Goal: Task Accomplishment & Management: Manage account settings

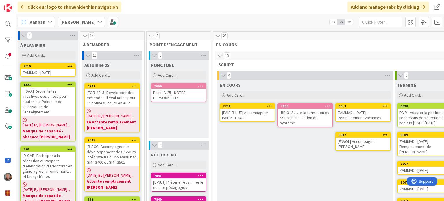
click at [251, 109] on div "[PAIP-B-NUT] Accompagner PAIP Nut-2400" at bounding box center [247, 115] width 54 height 13
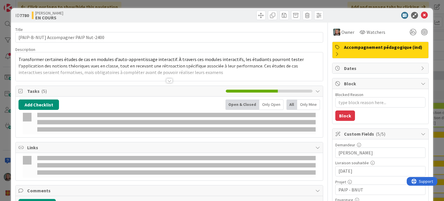
type textarea "x"
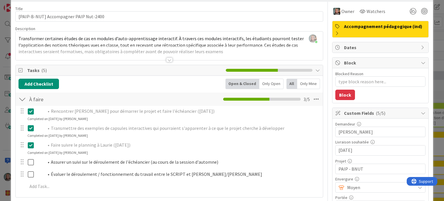
scroll to position [29, 0]
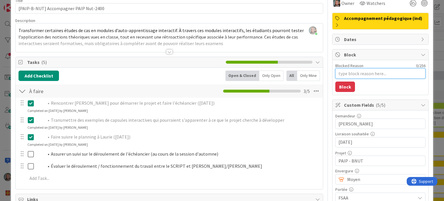
click at [343, 73] on textarea "Blocked Reason" at bounding box center [381, 73] width 90 height 10
type textarea "E"
type textarea "x"
type textarea "En"
type textarea "x"
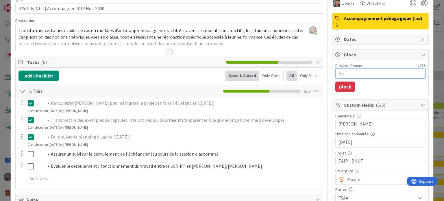
type textarea "En"
type textarea "x"
type textarea "En a"
type textarea "x"
type textarea "En at"
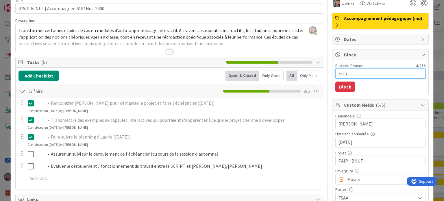
type textarea "x"
type textarea "En att"
type textarea "x"
type textarea "En atte"
type textarea "x"
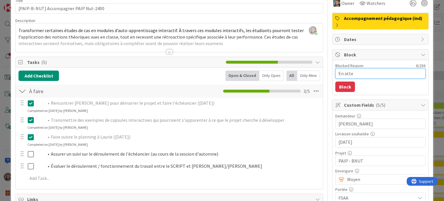
type textarea "En atten"
type textarea "x"
type textarea "En attent"
type textarea "x"
type textarea "En attente"
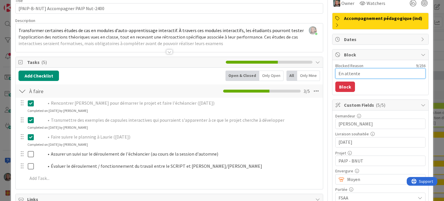
type textarea "x"
type textarea "En attente"
type textarea "x"
type textarea "En attente d"
type textarea "x"
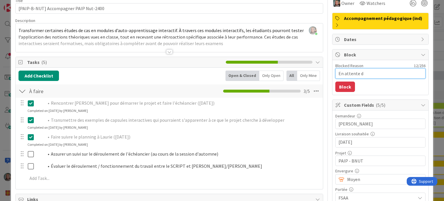
type textarea "En attente de"
type textarea "x"
type textarea "En attente de"
type textarea "x"
type textarea "En attente de C"
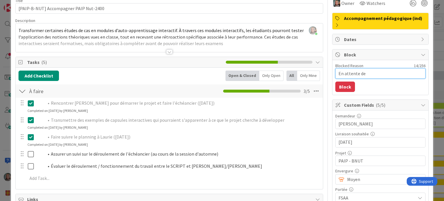
type textarea "x"
type textarea "En attente de [PERSON_NAME]"
type textarea "x"
type textarea "En attente de [PERSON_NAME]"
type textarea "x"
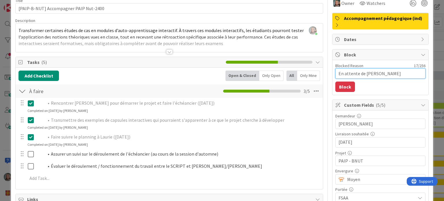
type textarea "En attente de Char"
type textarea "x"
type textarea "En attente de Charl"
type textarea "x"
type textarea "En attente de [PERSON_NAME]"
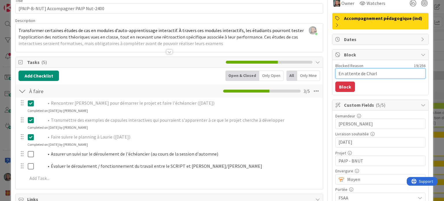
type textarea "x"
type textarea "En attente de [PERSON_NAME]"
type textarea "x"
type textarea "En attente de [PERSON_NAME]"
type textarea "x"
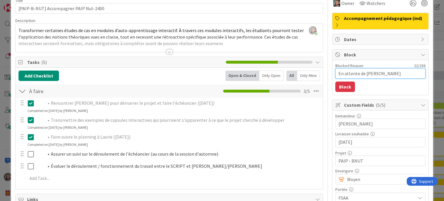
type textarea "En attente de [PERSON_NAME]"
type textarea "x"
type textarea "En attente de [PERSON_NAME]"
click at [344, 86] on button "Block" at bounding box center [346, 87] width 20 height 10
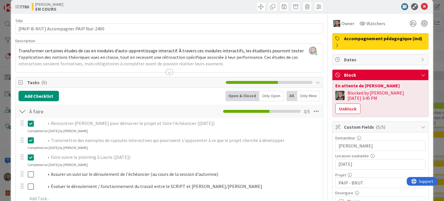
scroll to position [0, 0]
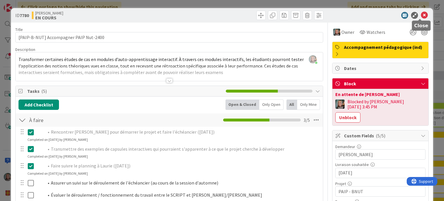
click at [421, 15] on icon at bounding box center [424, 15] width 7 height 7
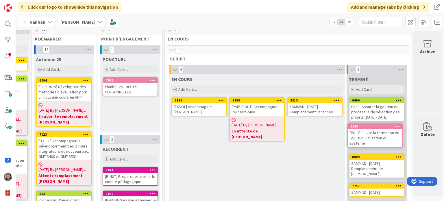
scroll to position [7, 52]
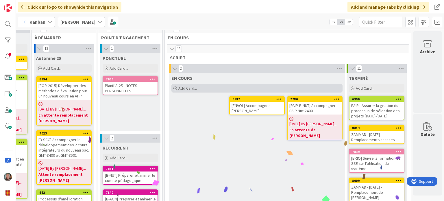
click at [181, 89] on span "Add Card..." at bounding box center [187, 88] width 19 height 5
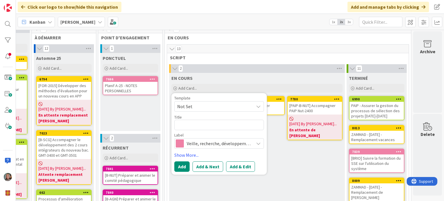
click at [197, 107] on span "Not Set" at bounding box center [213, 107] width 72 height 8
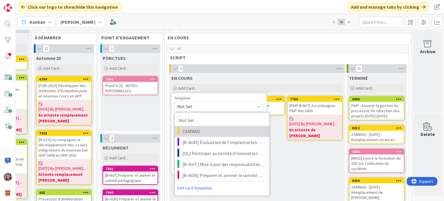
click at [200, 128] on span "ZAMMAD" at bounding box center [224, 132] width 83 height 8
type textarea "x"
type textarea "ZAMMAD"
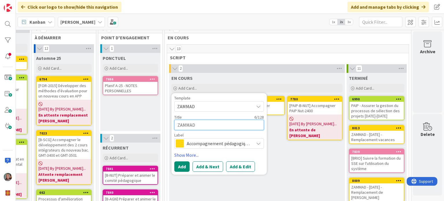
click at [201, 127] on textarea "ZAMMAD" at bounding box center [219, 125] width 90 height 10
click at [234, 165] on button "Add & Edit" at bounding box center [240, 166] width 29 height 10
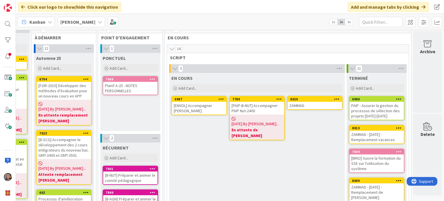
type textarea "x"
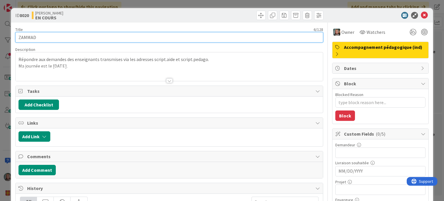
click at [62, 37] on input "ZAMMAD" at bounding box center [169, 37] width 308 height 10
type input "ZAMMAD"
type textarea "x"
type input "ZAMMAD ["
type textarea "x"
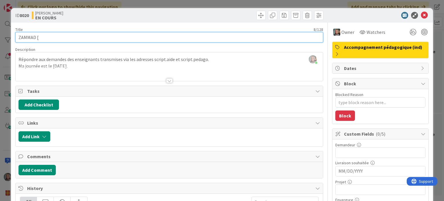
type input "ZAMMAD"
type textarea "x"
type input "ZAMMAD - [DATE]"
type textarea "x"
drag, startPoint x: 42, startPoint y: 38, endPoint x: 38, endPoint y: 38, distance: 4.1
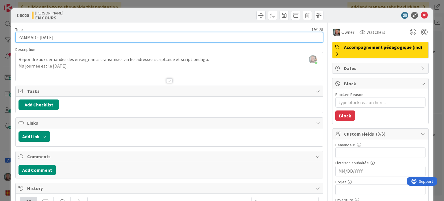
click at [38, 38] on input "ZAMMAD - [DATE]" at bounding box center [169, 37] width 308 height 10
type input "ZAMMAD - [DATE]"
type textarea "x"
click at [49, 36] on input "ZAMMAD - [DATE]" at bounding box center [169, 37] width 308 height 10
type input "ZAMMAD - [DATE]"
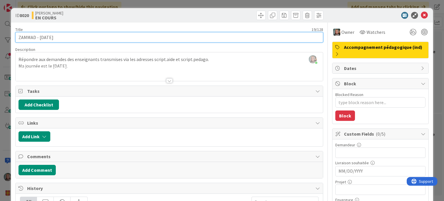
type textarea "x"
type input "ZAMMAD - 15/08/202"
type textarea "x"
type input "ZAMMAD - [DATE]"
type textarea "x"
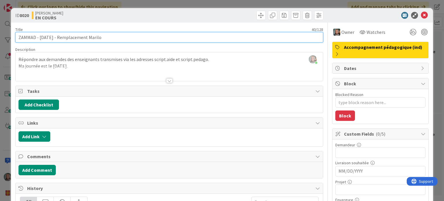
type input "ZAMMAD - [DATE] - Remplacement [PERSON_NAME]"
type textarea "x"
type input "ZAMMAD - [DATE] - Remplacement [PERSON_NAME]"
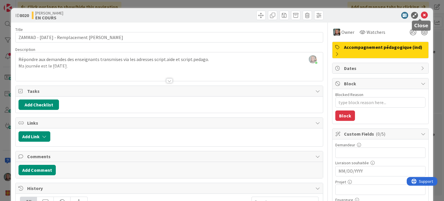
click at [421, 14] on icon at bounding box center [424, 15] width 7 height 7
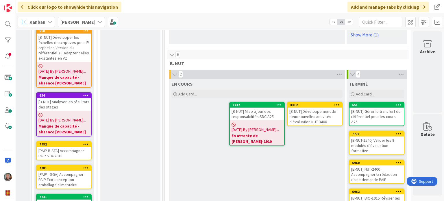
scroll to position [347, 52]
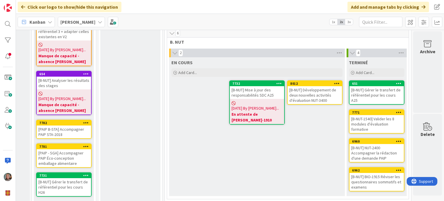
click at [312, 86] on div "[B-NUT] Développement de deux nouvelles activités d'évaluation NUT-3400" at bounding box center [315, 95] width 54 height 18
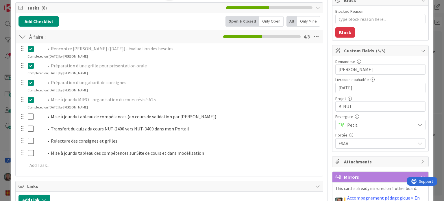
scroll to position [87, 0]
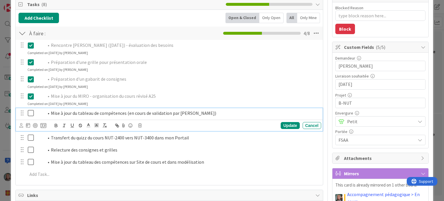
click at [31, 111] on icon at bounding box center [32, 113] width 9 height 7
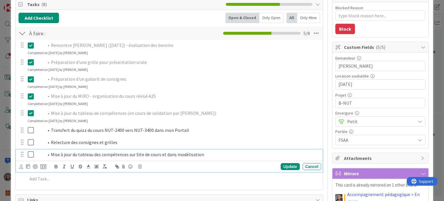
click at [31, 153] on icon at bounding box center [32, 154] width 9 height 7
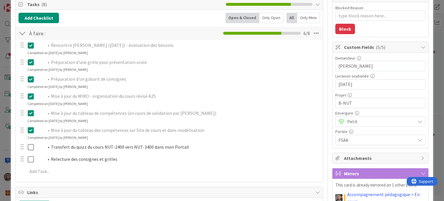
scroll to position [0, 0]
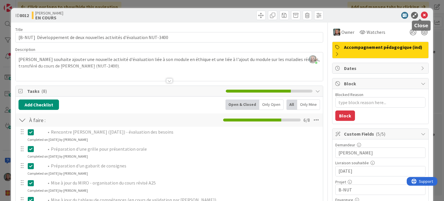
click at [421, 15] on icon at bounding box center [424, 15] width 7 height 7
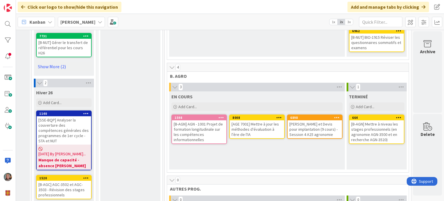
scroll to position [521, 52]
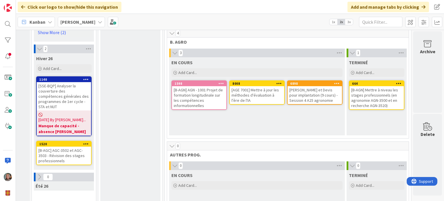
click at [258, 86] on div "[AGE 7001] Mettre à jour les méthodes d'évaluation à l'ère de l'IA" at bounding box center [257, 95] width 54 height 18
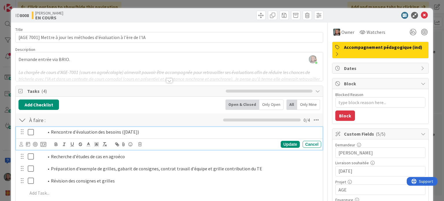
click at [28, 132] on icon at bounding box center [32, 132] width 9 height 7
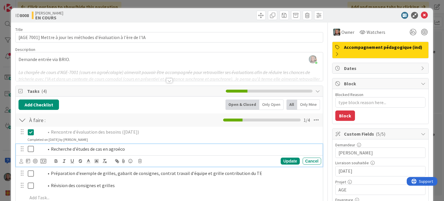
click at [30, 148] on icon at bounding box center [32, 148] width 9 height 7
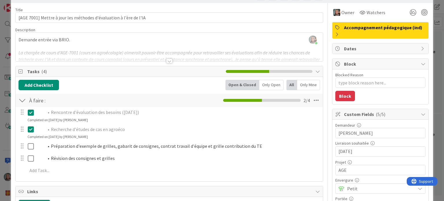
scroll to position [29, 0]
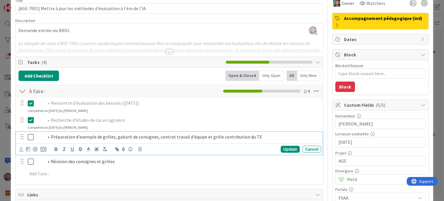
click at [32, 134] on icon at bounding box center [32, 137] width 9 height 7
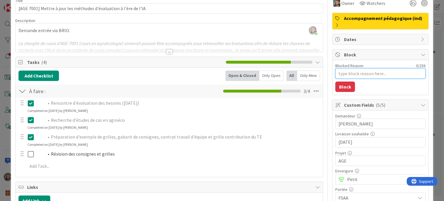
click at [380, 75] on textarea "Blocked Reason" at bounding box center [381, 73] width 90 height 10
type textarea "x"
type textarea "E"
type textarea "x"
type textarea "En"
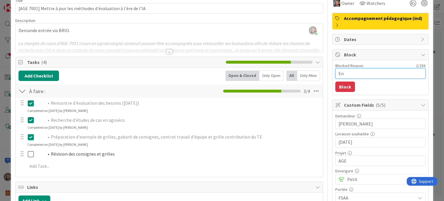
type textarea "x"
type textarea "En"
type textarea "x"
type textarea "En a"
type textarea "x"
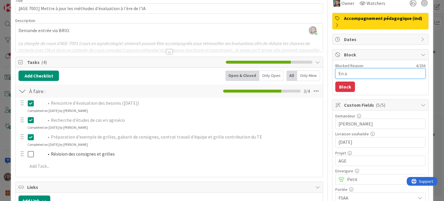
type textarea "En at"
type textarea "x"
type textarea "En att"
type textarea "x"
type textarea "En atte"
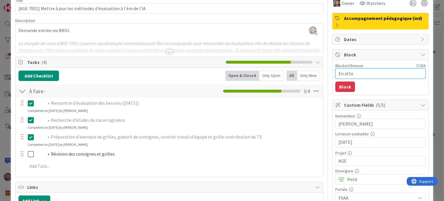
type textarea "x"
type textarea "En atten"
type textarea "x"
type textarea "En attent"
type textarea "x"
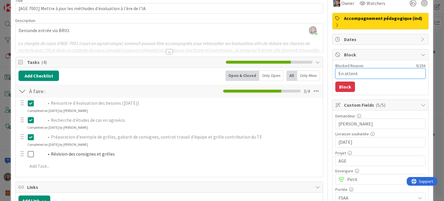
type textarea "En attente"
type textarea "x"
type textarea "En attente"
type textarea "x"
type textarea "En attente d"
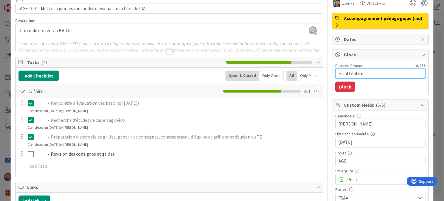
type textarea "x"
type textarea "En attente du"
type textarea "x"
type textarea "En attente du"
type textarea "x"
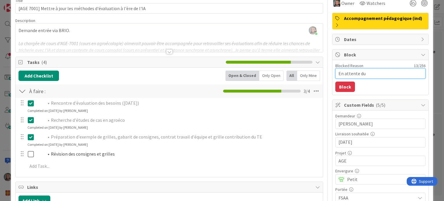
type textarea "En attente du r"
type textarea "x"
type textarea "En attente du re"
type textarea "x"
type textarea "En attente du ret"
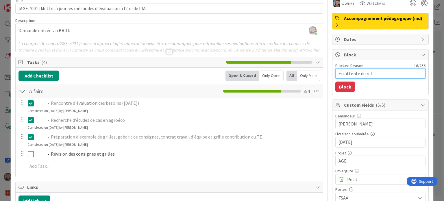
type textarea "x"
type textarea "En attente du reto"
type textarea "x"
type textarea "En attente du retou"
type textarea "x"
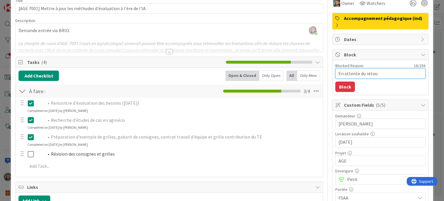
type textarea "En attente du retour"
type textarea "x"
type textarea "En attente du retour"
type textarea "x"
type textarea "En attente du retour d"
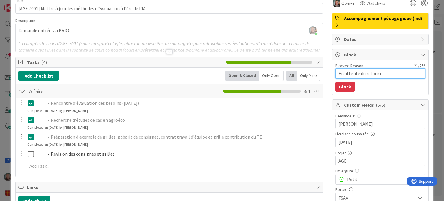
type textarea "x"
type textarea "En attente du retour d'"
type textarea "x"
type textarea "En attente du retour d'É"
type textarea "x"
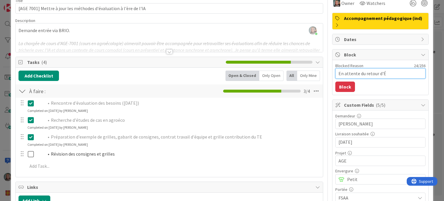
type textarea "En attente du retour d'Ém"
type textarea "x"
type textarea "En attente du retour d'[PERSON_NAME]"
type textarea "x"
type textarea "En attente du retour d'[PERSON_NAME]"
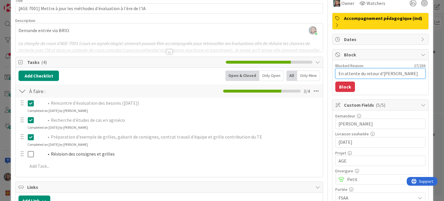
type textarea "x"
type textarea "En attente du retour d'Émili"
type textarea "x"
type textarea "En attente du retour d'[PERSON_NAME]"
click at [345, 88] on button "Block" at bounding box center [346, 87] width 20 height 10
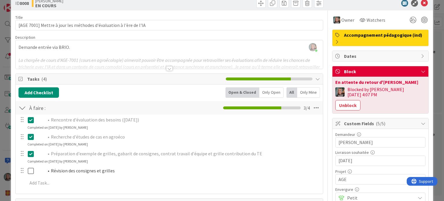
scroll to position [0, 0]
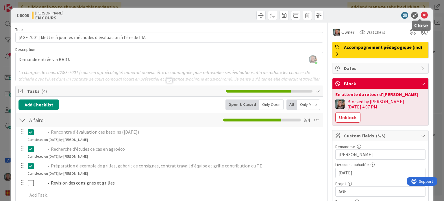
click at [421, 12] on icon at bounding box center [424, 15] width 7 height 7
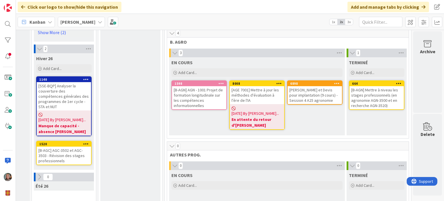
click at [308, 86] on div "[PERSON_NAME] et Devis pour implantation (9 cours) - Session 4 A25 agronomie" at bounding box center [315, 95] width 54 height 18
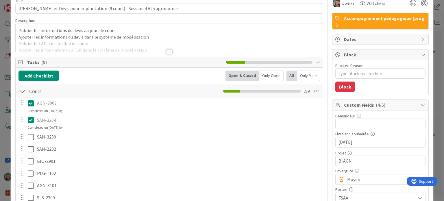
scroll to position [58, 0]
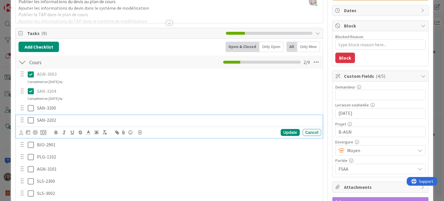
click at [31, 120] on icon at bounding box center [32, 120] width 9 height 7
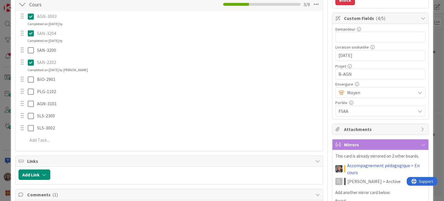
scroll to position [0, 0]
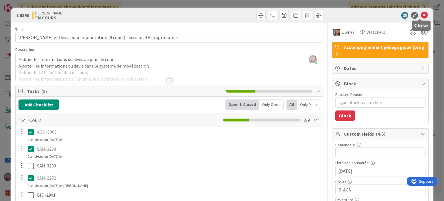
click at [421, 15] on icon at bounding box center [424, 15] width 7 height 7
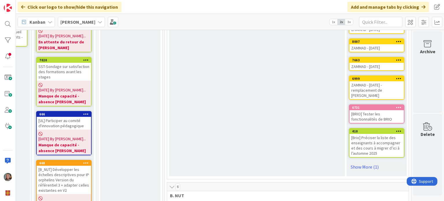
scroll to position [289, 52]
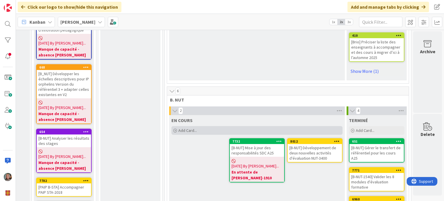
click at [184, 128] on span "Add Card..." at bounding box center [187, 130] width 19 height 5
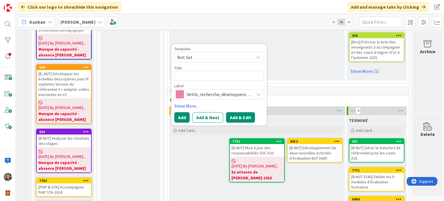
click at [233, 112] on button "Add & Edit" at bounding box center [240, 117] width 29 height 10
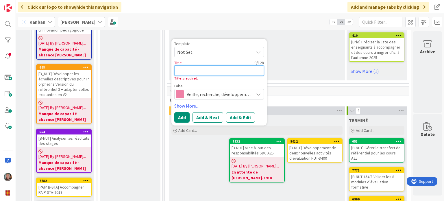
click at [206, 65] on textarea at bounding box center [219, 70] width 90 height 10
type textarea "x"
type textarea "O"
type textarea "x"
type textarea "Ob"
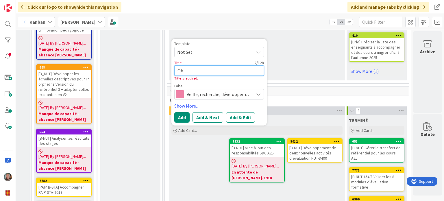
type textarea "x"
type textarea "Obs"
type textarea "x"
type textarea "Obse"
type textarea "x"
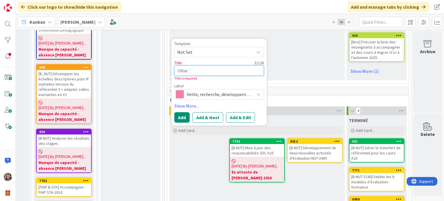
type textarea "Obser"
type textarea "x"
type textarea "Observ"
type textarea "x"
type textarea "Observa"
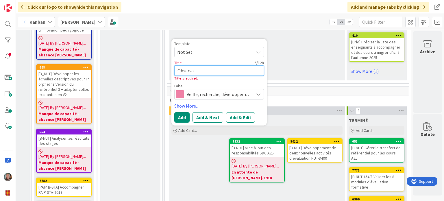
type textarea "x"
type textarea "Observat"
type textarea "x"
type textarea "Observati"
type textarea "x"
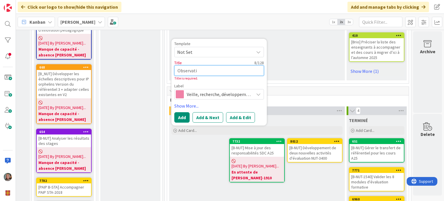
type textarea "Observatio"
type textarea "x"
type textarea "Observation"
type textarea "x"
type textarea "Observation"
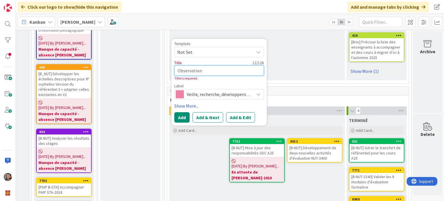
type textarea "x"
type textarea "Observation S"
type textarea "x"
type textarea "Observation SD"
type textarea "x"
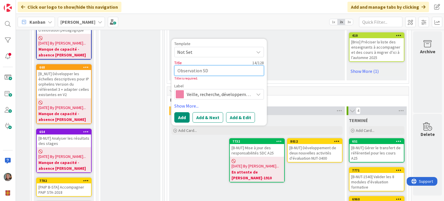
type textarea "Observation SDN"
type textarea "x"
type textarea "Observation SD"
type textarea "x"
type textarea "Observation SDC"
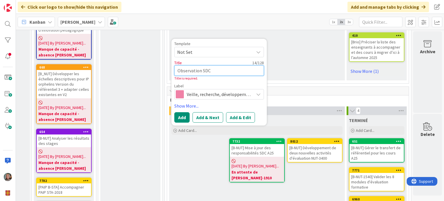
type textarea "x"
type textarea "Observation SDC"
type textarea "x"
type textarea "Observation SDC -"
type textarea "x"
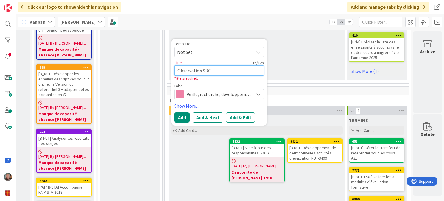
type textarea "Observation SDC -"
type textarea "x"
type textarea "Observation SDC - N"
type textarea "x"
type textarea "Observation SDC - NU"
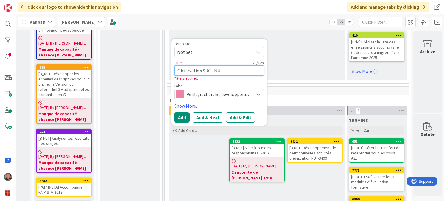
type textarea "x"
type textarea "Observation SDC - N"
type textarea "x"
type textarea "Observation SDC -"
type textarea "x"
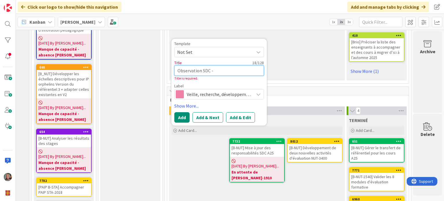
type textarea "Observation SDC -"
type textarea "x"
type textarea "Observation SDC"
type textarea "x"
type textarea "Observation SDC"
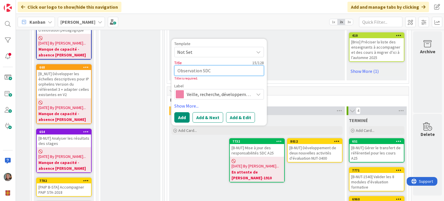
type textarea "x"
type textarea "NObservation SDC"
type textarea "x"
type textarea "NUObservation SDC"
type textarea "x"
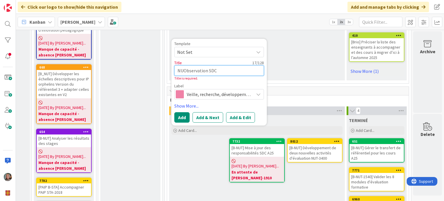
type textarea "NUTObservation SDC"
type textarea "x"
type textarea "NUT-Observation SDC"
type textarea "x"
type textarea "NUT-1Observation SDC"
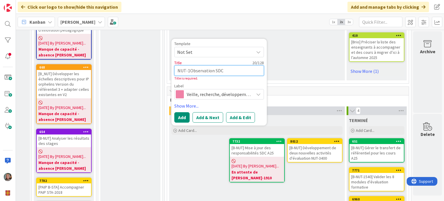
type textarea "x"
type textarea "NUT-10Observation SDC"
type textarea "x"
type textarea "NUT-101Observation SDC"
type textarea "x"
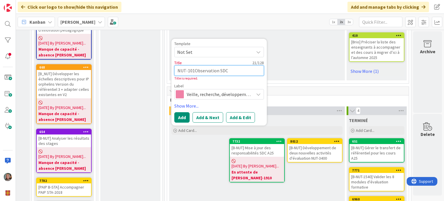
type textarea "NUT-1011Observation SDC"
type textarea "x"
type textarea "NUT-1011 Observation SDC"
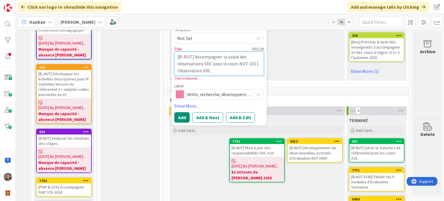
drag, startPoint x: 212, startPoint y: 56, endPoint x: 165, endPoint y: 58, distance: 46.9
click at [199, 55] on textarea "[B-NUT] Accompagner la saisie des observations SDC pour le cours NUT-1011 Obser…" at bounding box center [219, 63] width 90 height 24
drag, startPoint x: 213, startPoint y: 59, endPoint x: 174, endPoint y: 57, distance: 39.7
click at [174, 57] on textarea "[B-NUT] Accompagner la saisie des observations SDC pour le cours NUT-1011 Obser…" at bounding box center [219, 63] width 90 height 24
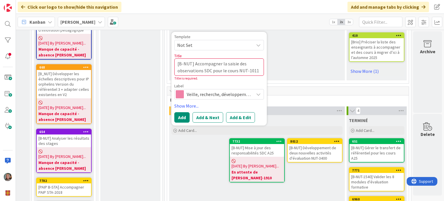
click at [196, 90] on span "Veille, recherche, développement" at bounding box center [219, 94] width 64 height 8
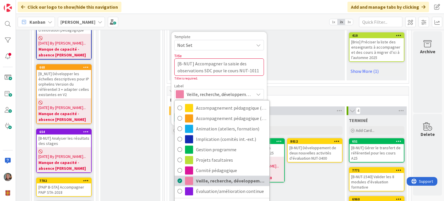
click at [178, 176] on icon at bounding box center [180, 180] width 5 height 9
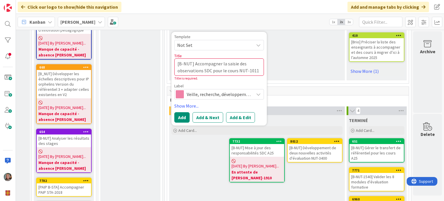
click at [200, 89] on div "Veille, recherche, développement" at bounding box center [219, 94] width 90 height 10
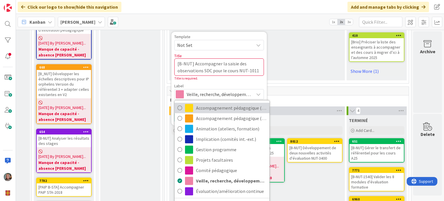
click at [196, 104] on span "Accompagnement pédagogique (ind)" at bounding box center [231, 108] width 71 height 9
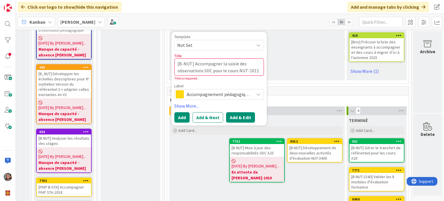
click at [234, 112] on button "Add & Edit" at bounding box center [240, 117] width 29 height 10
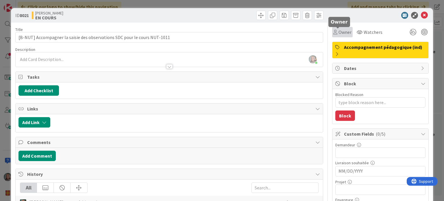
click at [343, 31] on span "Owner" at bounding box center [345, 32] width 13 height 7
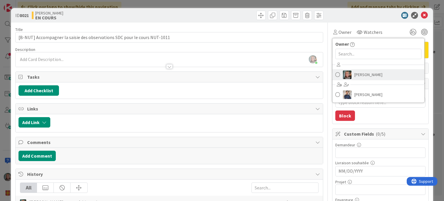
click at [363, 76] on span "[PERSON_NAME]" at bounding box center [369, 74] width 28 height 9
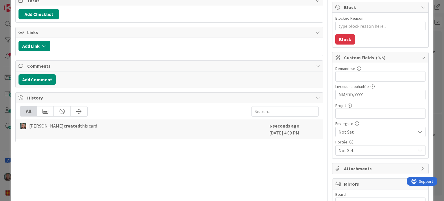
scroll to position [87, 0]
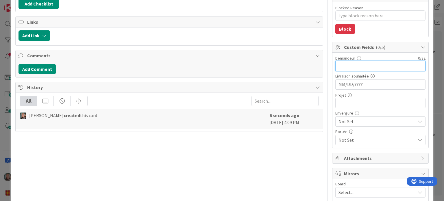
click at [363, 68] on input "text" at bounding box center [381, 66] width 90 height 10
click at [371, 71] on div "Demandeur 9 / 32 [PERSON_NAME] souhaitée Navigate forward to interact with the …" at bounding box center [381, 101] width 90 height 90
click at [373, 66] on input "[PERSON_NAME]" at bounding box center [381, 66] width 90 height 10
click at [372, 84] on input "MM/DD/YYYY" at bounding box center [381, 85] width 84 height 10
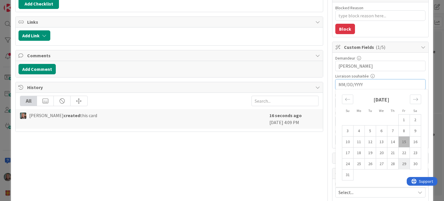
click at [400, 161] on td "29" at bounding box center [404, 164] width 11 height 11
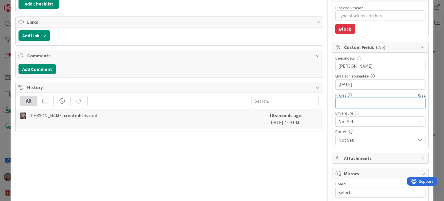
click at [338, 102] on input "text" at bounding box center [381, 103] width 90 height 10
click at [341, 99] on input "[B=NUT]" at bounding box center [381, 103] width 90 height 10
click at [343, 121] on span "Not Set" at bounding box center [376, 121] width 74 height 8
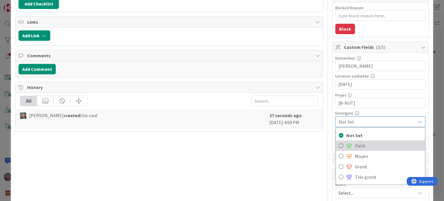
click at [355, 147] on span "Petit" at bounding box center [388, 145] width 67 height 9
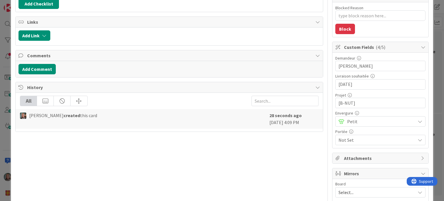
click at [351, 139] on span "Not Set" at bounding box center [377, 140] width 77 height 7
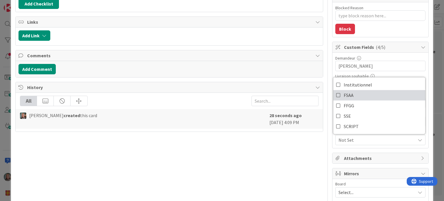
click at [337, 95] on link "FSAA" at bounding box center [380, 95] width 92 height 10
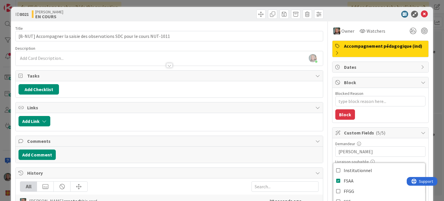
scroll to position [0, 0]
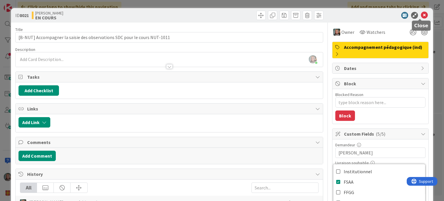
click at [421, 14] on icon at bounding box center [424, 15] width 7 height 7
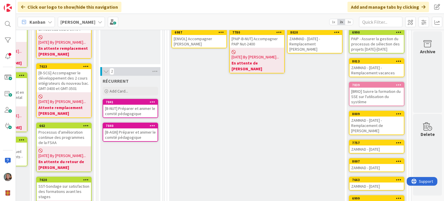
scroll to position [0, 52]
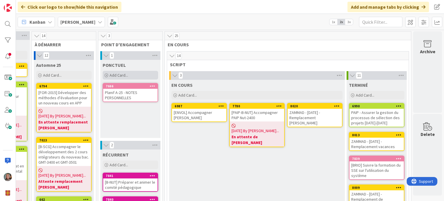
click at [113, 73] on span "Add Card..." at bounding box center [119, 75] width 19 height 5
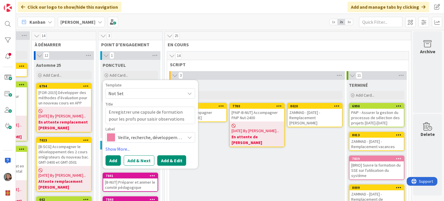
click at [161, 160] on button "Add & Edit" at bounding box center [171, 160] width 29 height 10
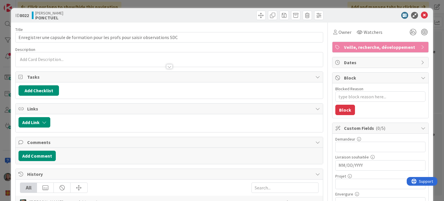
click at [347, 47] on span "Veille, recherche, développement" at bounding box center [381, 47] width 74 height 7
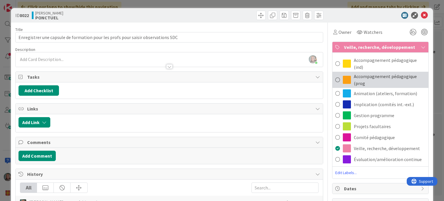
click at [367, 74] on span "Accompagnement pédagogique (prog" at bounding box center [390, 80] width 72 height 14
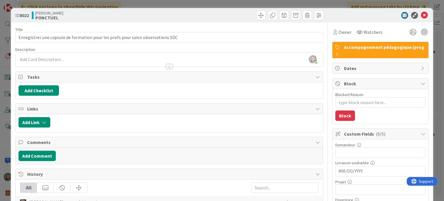
click at [38, 59] on div "[PERSON_NAME] just joined" at bounding box center [169, 59] width 307 height 14
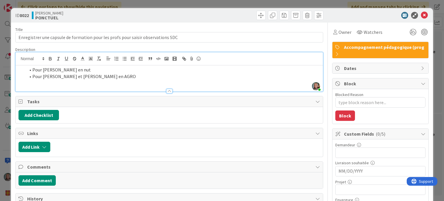
click at [78, 69] on li "Pour [PERSON_NAME] en nut" at bounding box center [172, 70] width 294 height 7
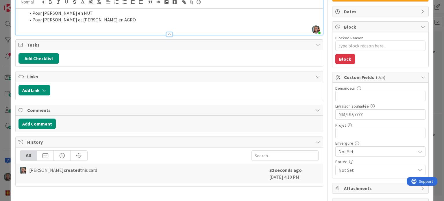
scroll to position [58, 0]
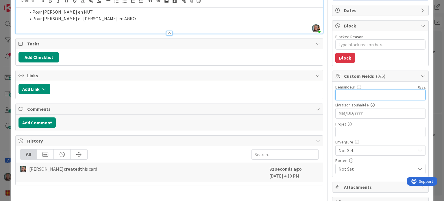
click at [383, 95] on input "text" at bounding box center [381, 95] width 90 height 10
click at [367, 115] on input "MM/DD/YYYY" at bounding box center [381, 113] width 84 height 10
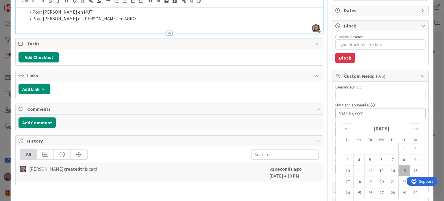
scroll to position [87, 0]
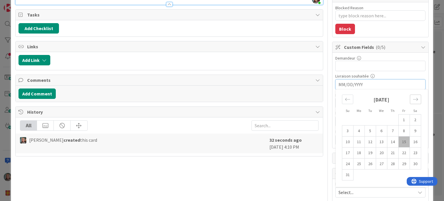
click at [413, 100] on icon "Move forward to switch to the next month." at bounding box center [415, 99] width 5 height 5
click at [399, 162] on td "31" at bounding box center [404, 164] width 11 height 11
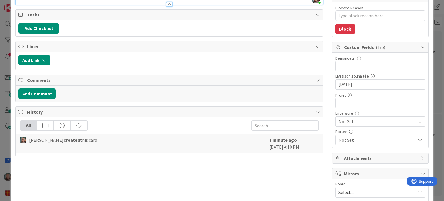
click at [349, 120] on span "Not Set" at bounding box center [376, 121] width 74 height 8
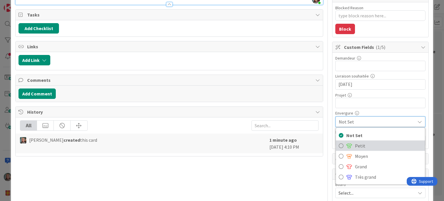
click at [359, 143] on span "Petit" at bounding box center [388, 145] width 67 height 9
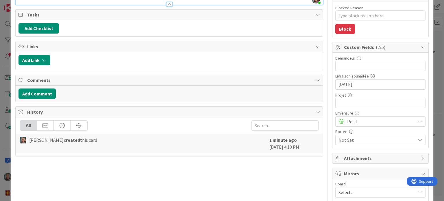
click at [357, 135] on div "Not Set" at bounding box center [381, 140] width 90 height 10
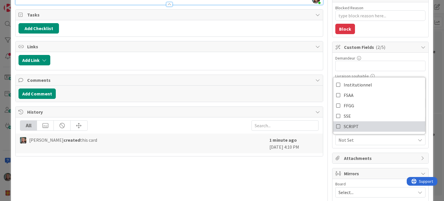
click at [334, 126] on link "SCRIPT" at bounding box center [380, 126] width 92 height 10
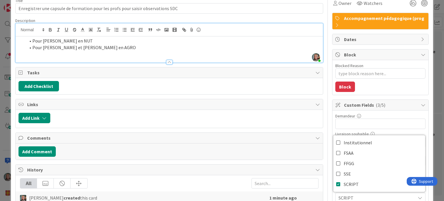
click at [187, 57] on div at bounding box center [169, 59] width 307 height 6
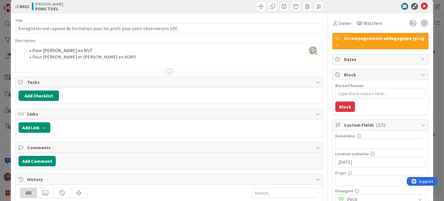
scroll to position [0, 0]
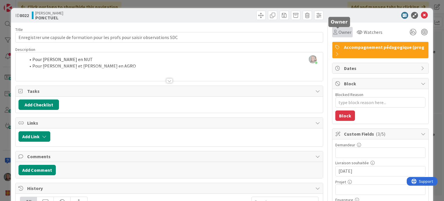
click at [345, 31] on span "Owner" at bounding box center [345, 32] width 13 height 7
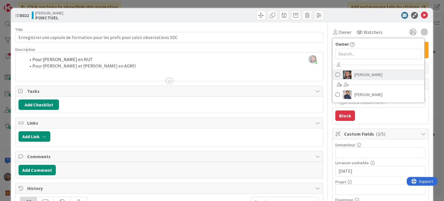
click at [356, 75] on span "[PERSON_NAME]" at bounding box center [369, 74] width 28 height 9
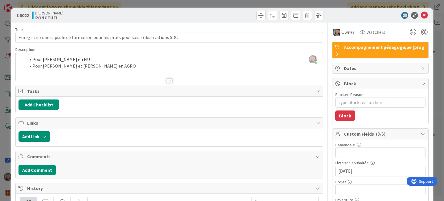
scroll to position [129, 0]
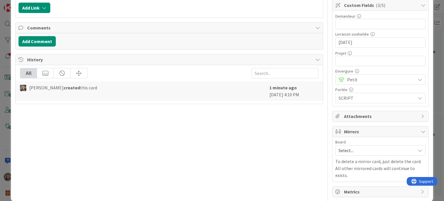
click at [365, 149] on span "Select..." at bounding box center [376, 150] width 74 height 8
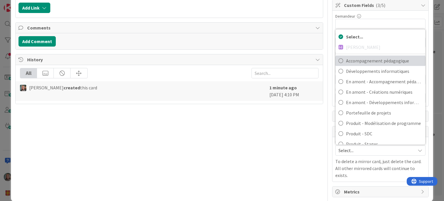
click at [371, 59] on span "Accompagnement pédagogique" at bounding box center [384, 60] width 76 height 9
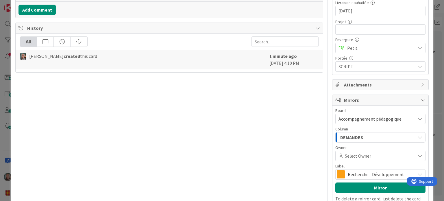
scroll to position [198, 0]
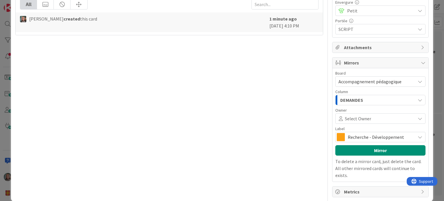
click at [353, 96] on span "DEMANDES" at bounding box center [351, 100] width 23 height 8
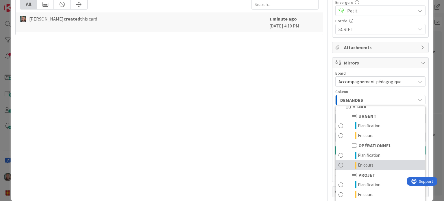
scroll to position [217, 0]
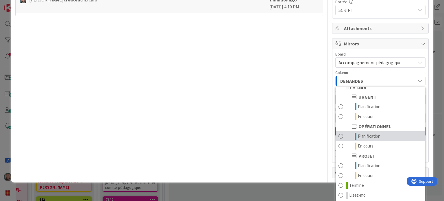
click at [370, 133] on span "Planification" at bounding box center [369, 136] width 23 height 7
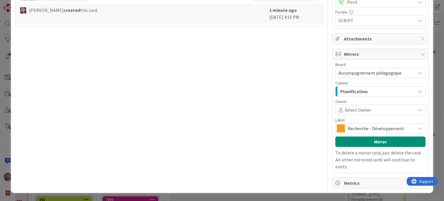
scroll to position [198, 0]
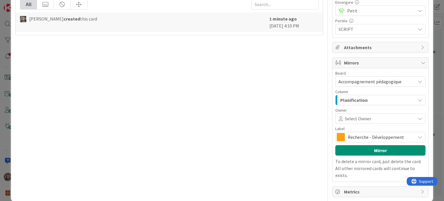
click at [370, 137] on span "Recherche - Développement" at bounding box center [380, 137] width 65 height 8
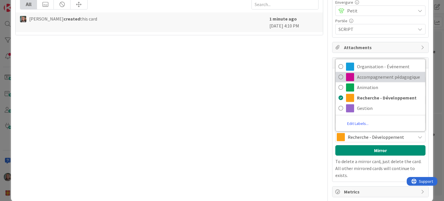
click at [359, 75] on span "Accompagnement pédagogique" at bounding box center [389, 77] width 65 height 9
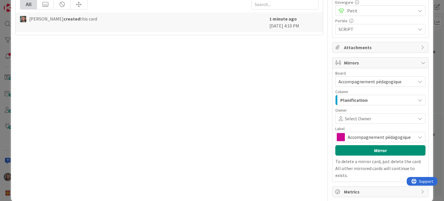
click at [366, 139] on span "Accompagnement pédagogique" at bounding box center [380, 137] width 65 height 8
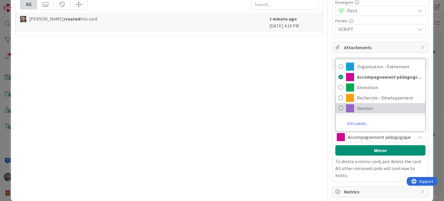
click at [360, 107] on span "Gestion" at bounding box center [389, 108] width 65 height 9
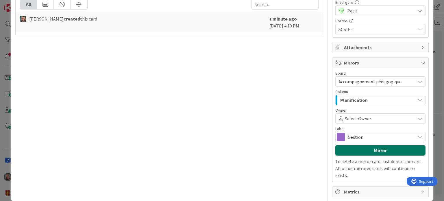
click at [377, 148] on button "Mirror" at bounding box center [381, 150] width 90 height 10
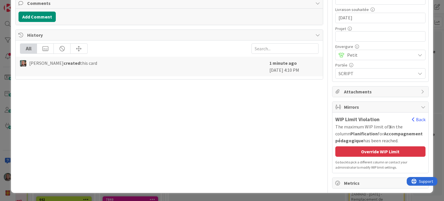
scroll to position [152, 0]
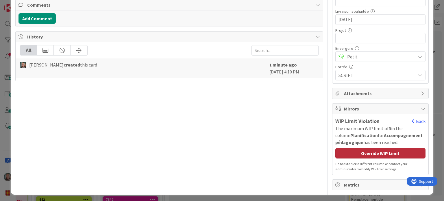
click at [378, 151] on div "Override WIP Limit" at bounding box center [381, 153] width 90 height 10
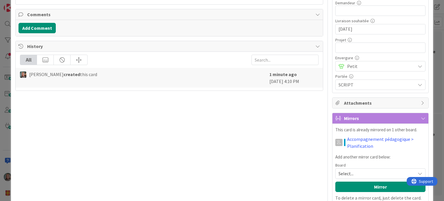
scroll to position [178, 0]
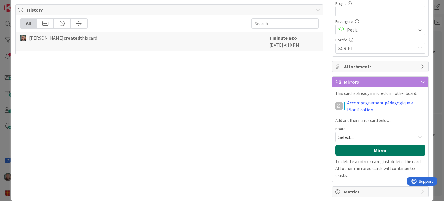
click at [378, 151] on button "Mirror" at bounding box center [381, 150] width 90 height 10
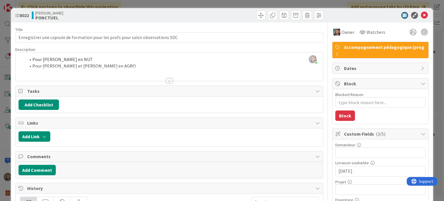
scroll to position [0, 0]
click at [421, 15] on icon at bounding box center [424, 15] width 7 height 7
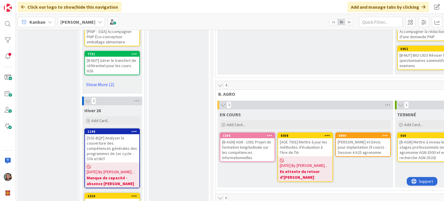
scroll to position [492, 0]
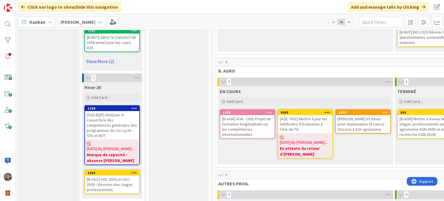
click at [103, 66] on link "Show More (2)" at bounding box center [112, 61] width 56 height 9
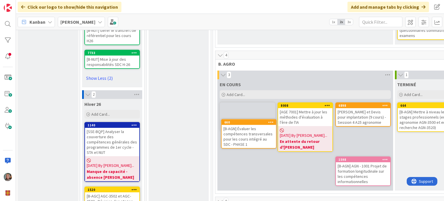
scroll to position [501, 0]
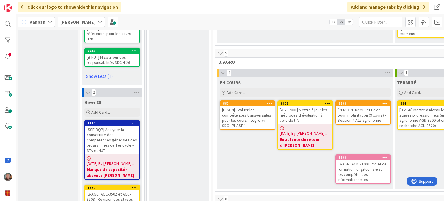
click at [237, 106] on div "[B-AGN] Évaluer les compétences transversales pour les cours intégré au SDC - P…" at bounding box center [247, 117] width 54 height 23
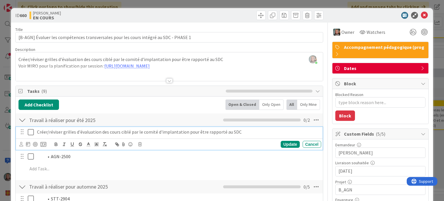
click at [30, 132] on icon at bounding box center [32, 132] width 9 height 7
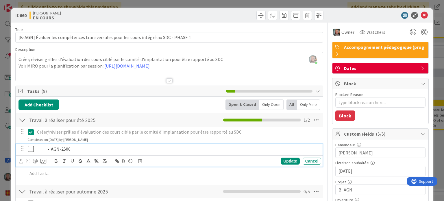
click at [30, 149] on icon at bounding box center [32, 148] width 9 height 7
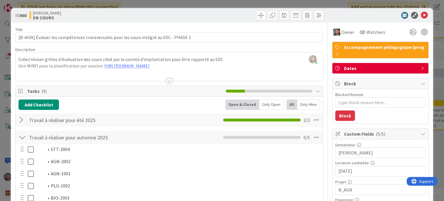
click at [63, 63] on div "[PERSON_NAME] just joined Créer/réviser grilles d'évaluation des cours ciblé pa…" at bounding box center [169, 66] width 307 height 29
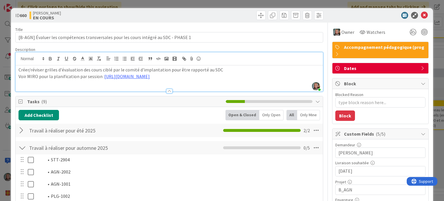
click at [22, 130] on div at bounding box center [23, 130] width 8 height 10
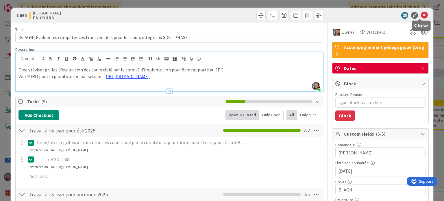
click at [421, 14] on icon at bounding box center [424, 15] width 7 height 7
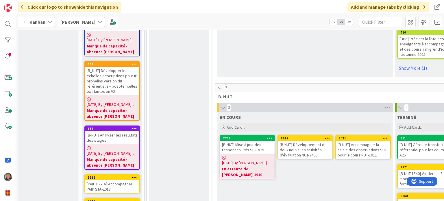
scroll to position [240, 0]
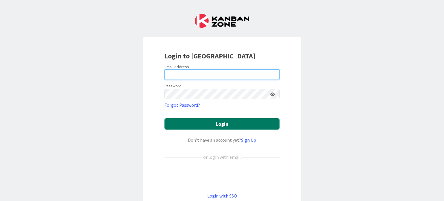
type input "sarah-caroline.poitras.1@ulaval.ca"
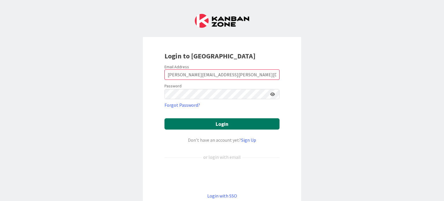
click at [224, 122] on button "Login" at bounding box center [222, 123] width 115 height 11
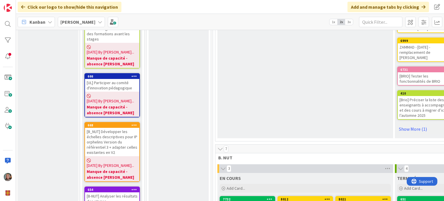
scroll to position [318, 0]
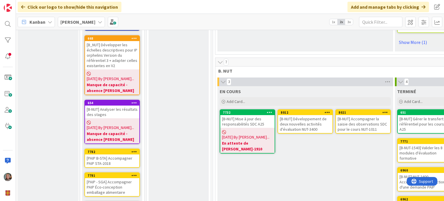
click at [260, 115] on div "[B-NUT] Mise à jour des responsabilités SDC A25" at bounding box center [247, 121] width 54 height 13
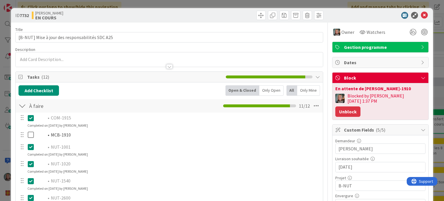
click at [361, 106] on button "Unblock" at bounding box center [348, 111] width 25 height 10
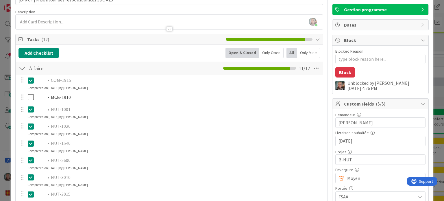
scroll to position [58, 0]
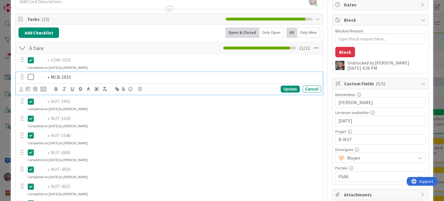
click at [30, 77] on icon at bounding box center [32, 76] width 9 height 7
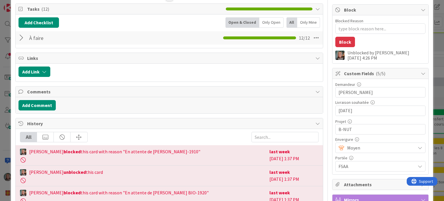
scroll to position [0, 0]
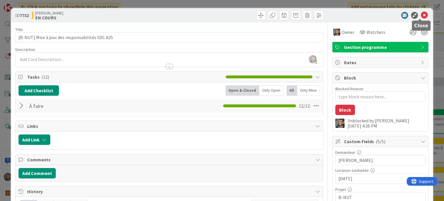
click at [421, 13] on icon at bounding box center [424, 15] width 7 height 7
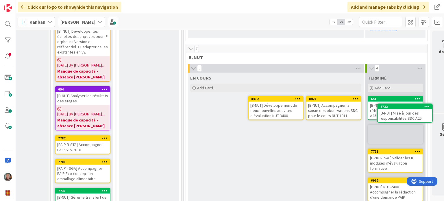
scroll to position [332, 52]
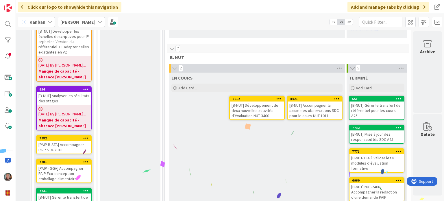
click at [374, 130] on div "[B-NUT] Mise à jour des responsabilités SDC A25" at bounding box center [377, 136] width 54 height 13
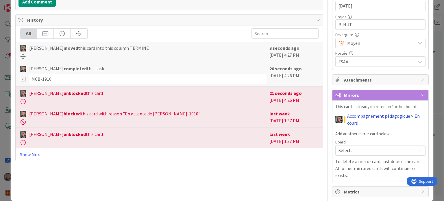
click at [376, 114] on link "Accompagnement pédagogique > En cours" at bounding box center [386, 120] width 78 height 14
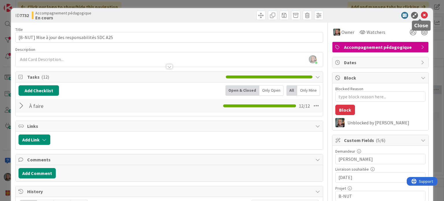
click at [421, 13] on icon at bounding box center [424, 15] width 7 height 7
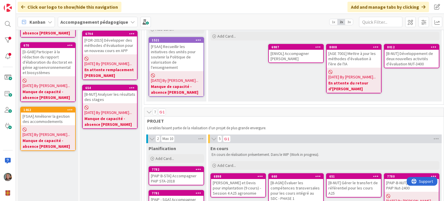
click at [411, 58] on div "[B-NUT] Développement de deux nouvelles activités d'évaluation NUT-3400" at bounding box center [412, 59] width 54 height 18
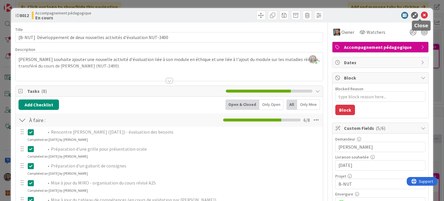
click at [421, 16] on icon at bounding box center [424, 15] width 7 height 7
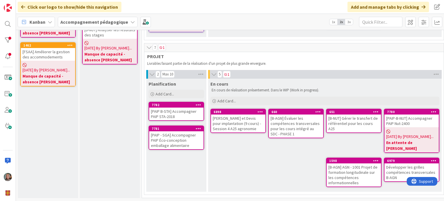
click at [236, 115] on div "[PERSON_NAME] et Devis pour implantation (9 cours) - Session 4 A25 agronomie" at bounding box center [238, 124] width 54 height 18
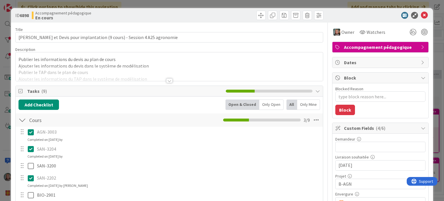
scroll to position [58, 0]
click at [421, 14] on icon at bounding box center [424, 15] width 7 height 7
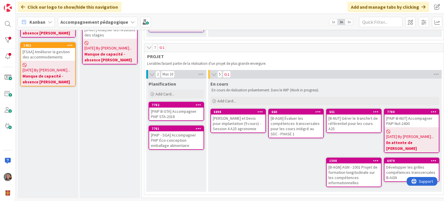
click at [346, 116] on div "[B-NUT] Gérer le transfert de référentiel pour les cours A25" at bounding box center [354, 124] width 54 height 18
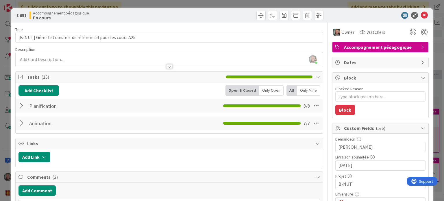
click at [20, 104] on div at bounding box center [23, 106] width 8 height 10
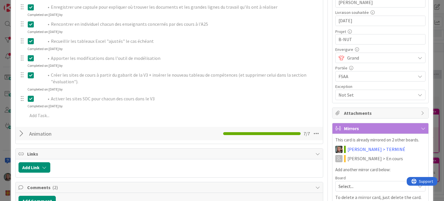
scroll to position [5, 0]
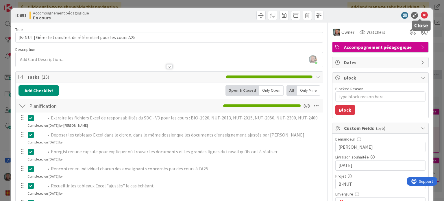
click at [421, 14] on icon at bounding box center [424, 15] width 7 height 7
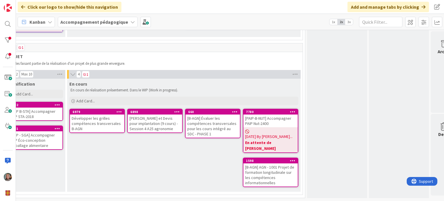
click at [96, 117] on div "Développer les grilles compétences transversales B-AGN" at bounding box center [97, 124] width 54 height 18
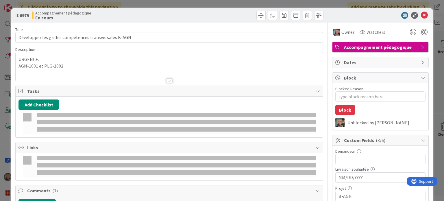
type textarea "x"
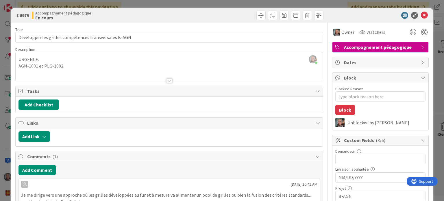
click at [166, 80] on div at bounding box center [169, 80] width 6 height 5
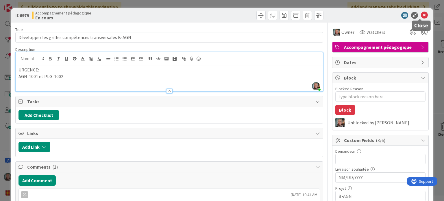
click at [421, 15] on icon at bounding box center [424, 15] width 7 height 7
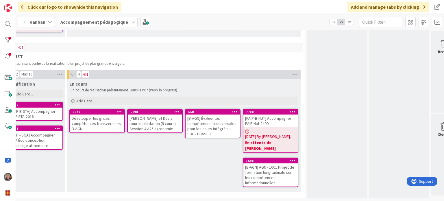
click at [119, 110] on icon at bounding box center [119, 112] width 5 height 4
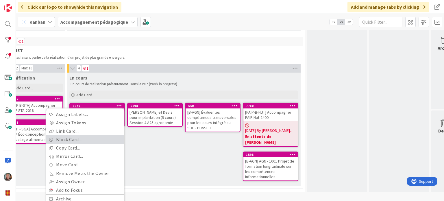
scroll to position [289, 141]
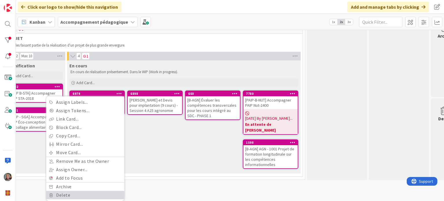
click at [62, 191] on link "Delete" at bounding box center [85, 195] width 78 height 8
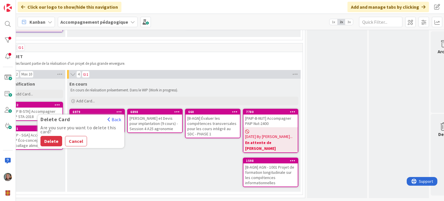
scroll to position [270, 141]
click at [58, 136] on button "Delete" at bounding box center [51, 141] width 22 height 10
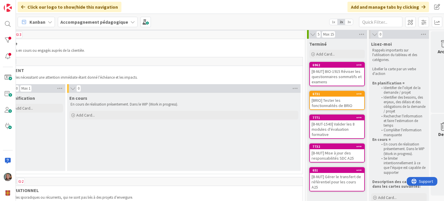
scroll to position [0, 141]
